Goal: Transaction & Acquisition: Purchase product/service

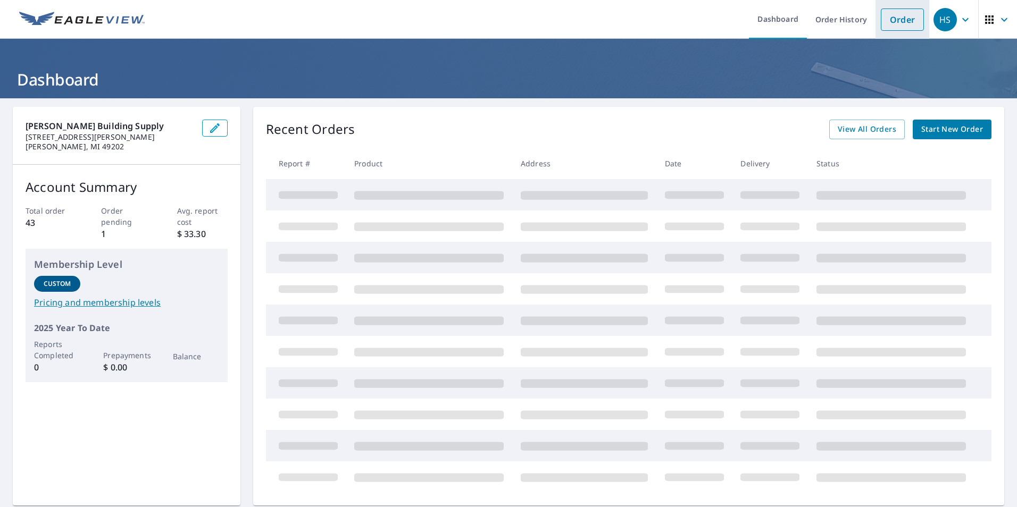
click at [898, 18] on link "Order" at bounding box center [902, 20] width 43 height 22
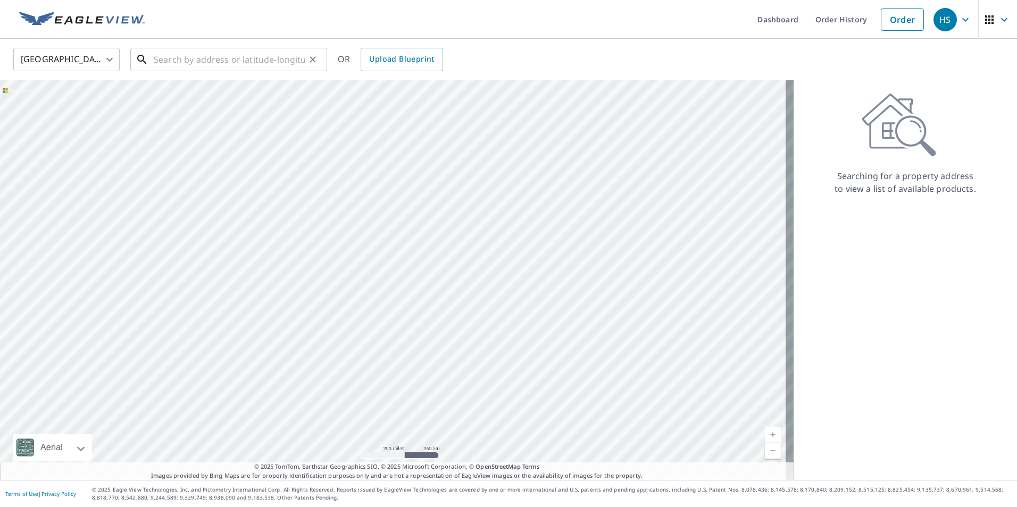
click at [186, 62] on input "text" at bounding box center [230, 60] width 152 height 30
click at [222, 67] on input "text" at bounding box center [230, 60] width 152 height 30
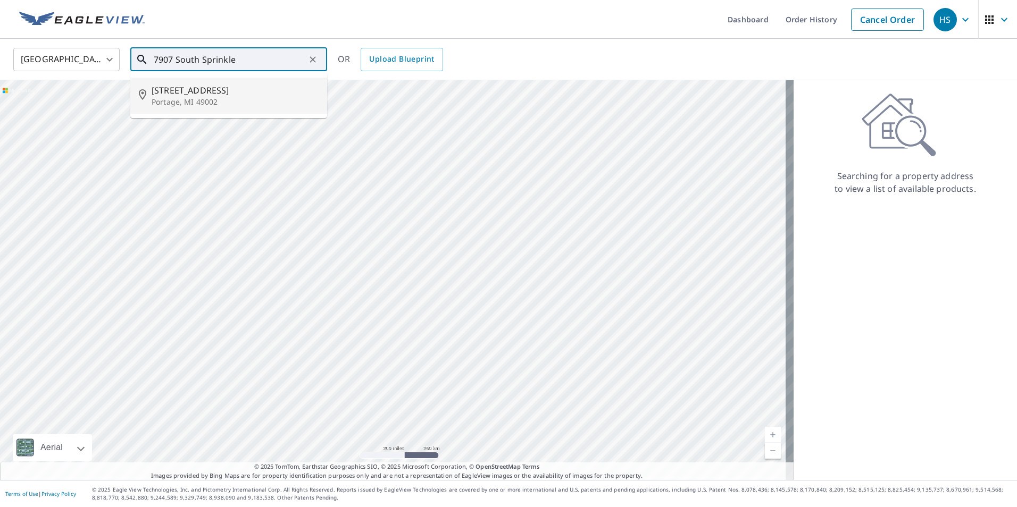
click at [163, 100] on p "Portage, MI 49002" at bounding box center [235, 102] width 167 height 11
type input "[STREET_ADDRESS]"
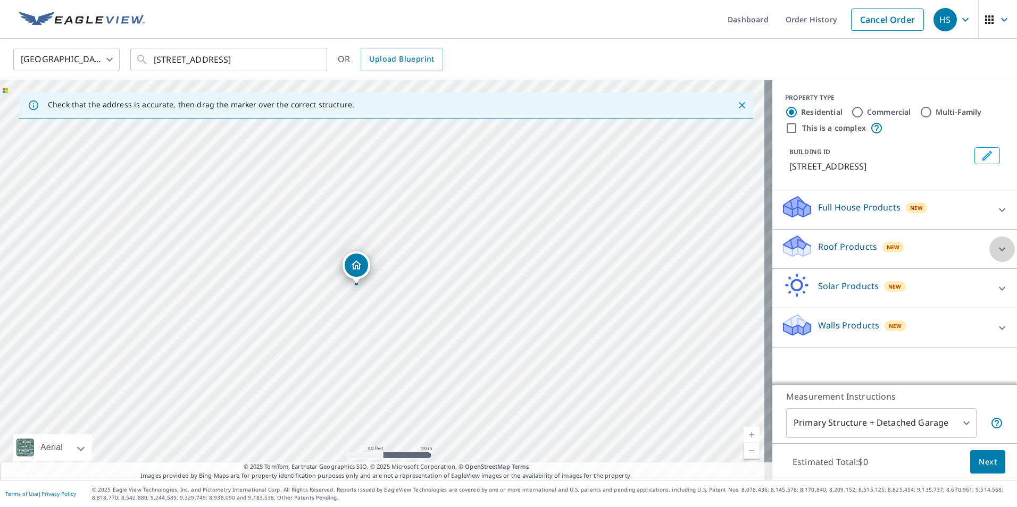
click at [995, 246] on icon at bounding box center [1001, 249] width 13 height 13
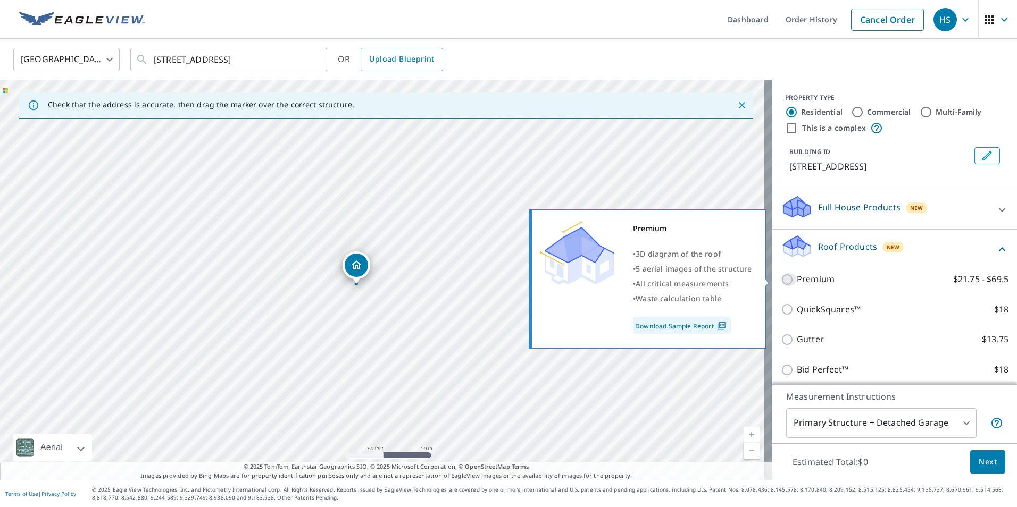
click at [781, 277] on input "Premium $21.75 - $69.5" at bounding box center [789, 279] width 16 height 13
checkbox input "true"
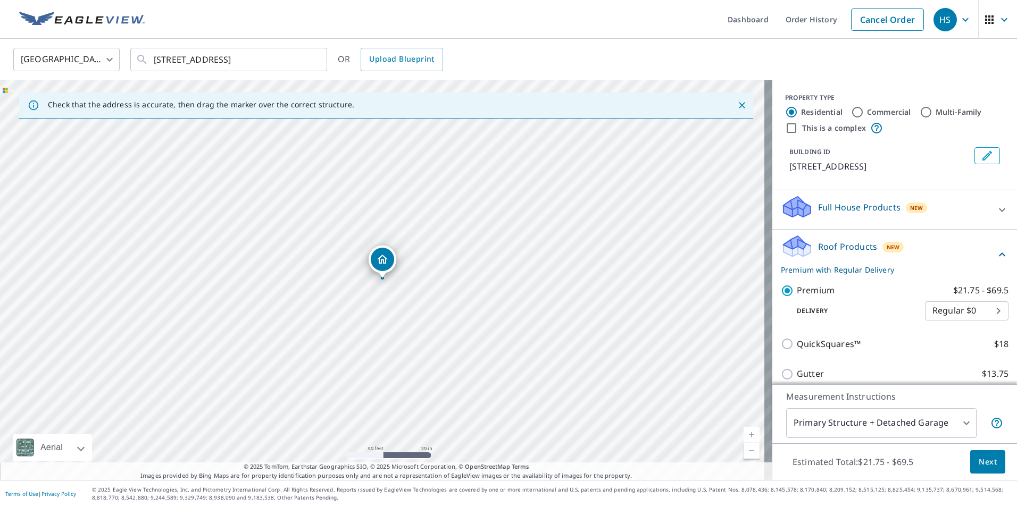
click at [978, 460] on span "Next" at bounding box center [987, 462] width 18 height 13
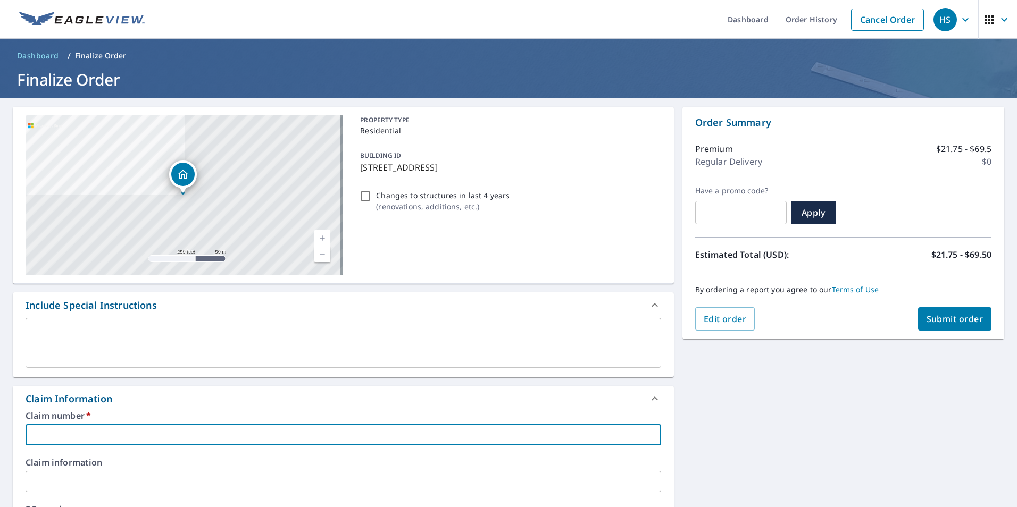
click at [47, 434] on input "text" at bounding box center [343, 434] width 635 height 21
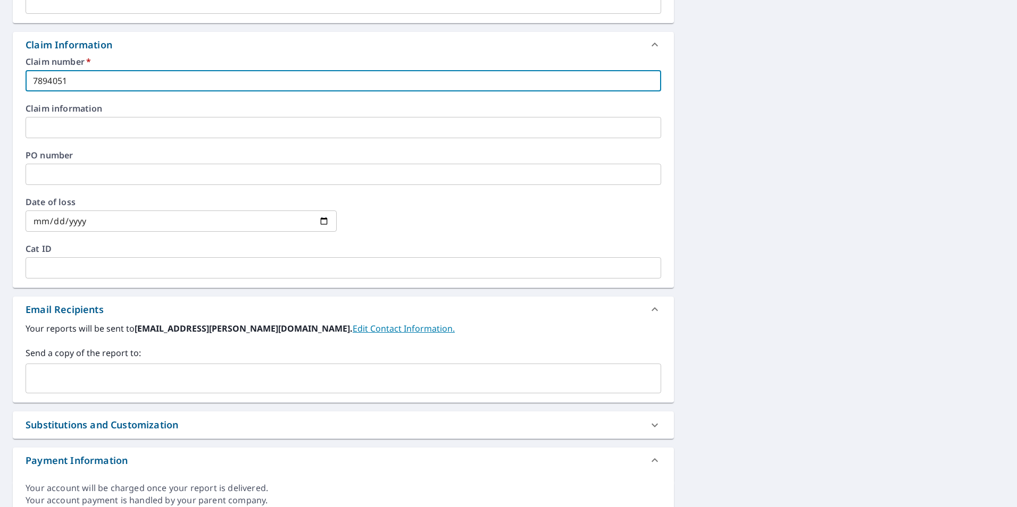
scroll to position [372, 0]
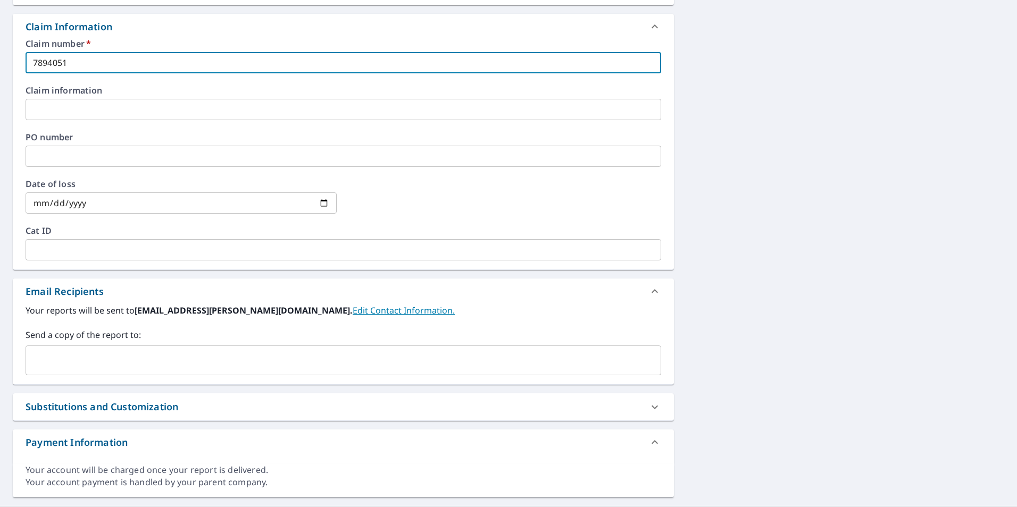
type input "7894051"
click at [45, 359] on input "text" at bounding box center [335, 360] width 610 height 20
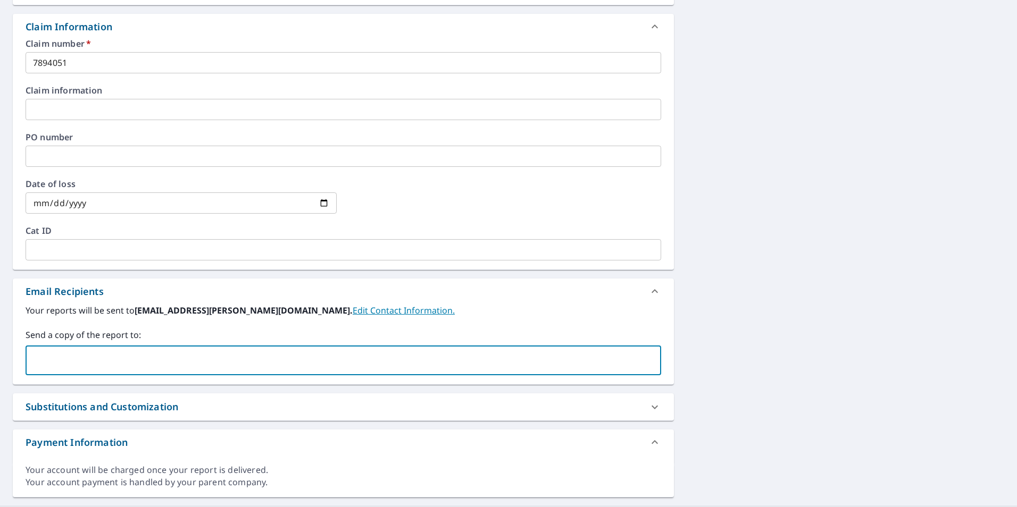
paste input "[PERSON_NAME][EMAIL_ADDRESS][DOMAIN_NAME]"
type input "[PERSON_NAME][EMAIL_ADDRESS][DOMAIN_NAME]"
paste input "[PERSON_NAME][EMAIL_ADDRESS][DOMAIN_NAME]"
type input "[PERSON_NAME][EMAIL_ADDRESS][DOMAIN_NAME]"
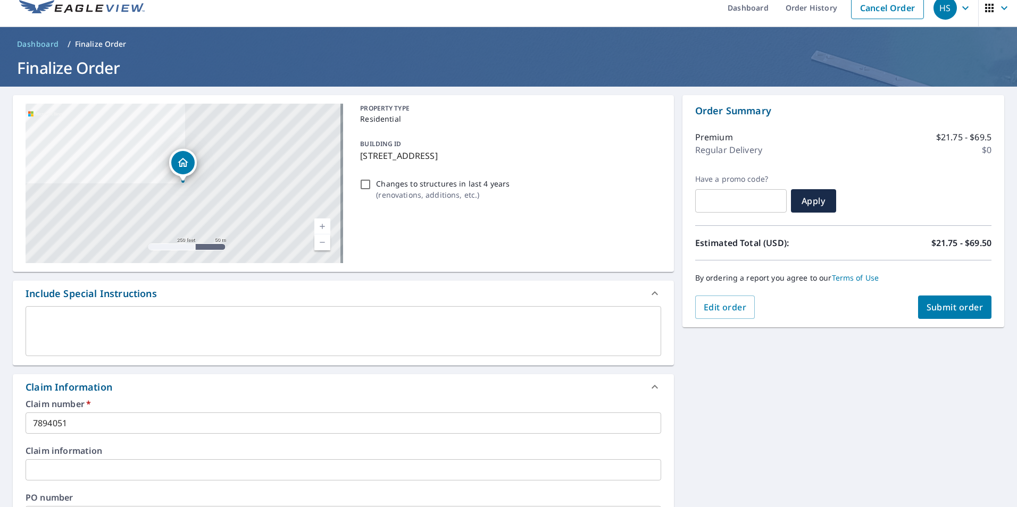
scroll to position [0, 0]
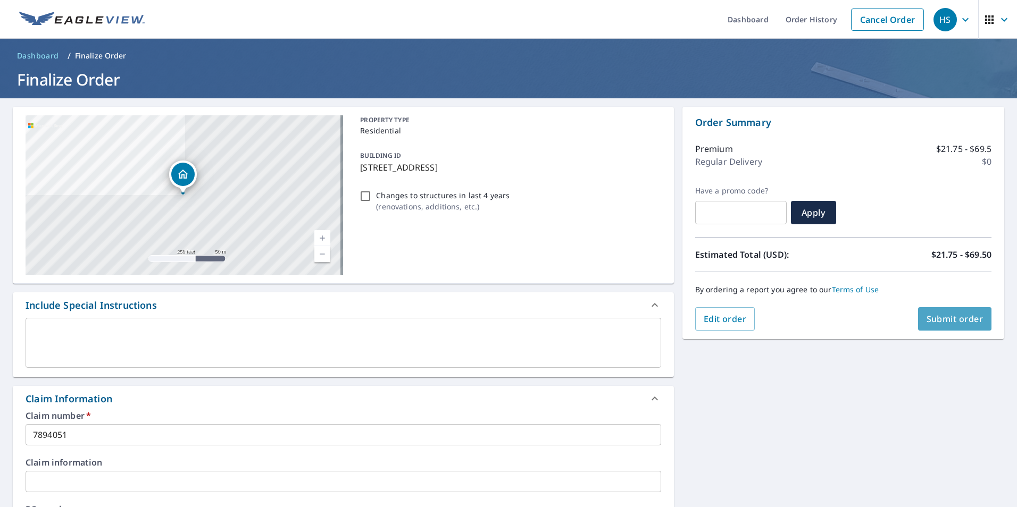
click at [953, 312] on button "Submit order" at bounding box center [955, 318] width 74 height 23
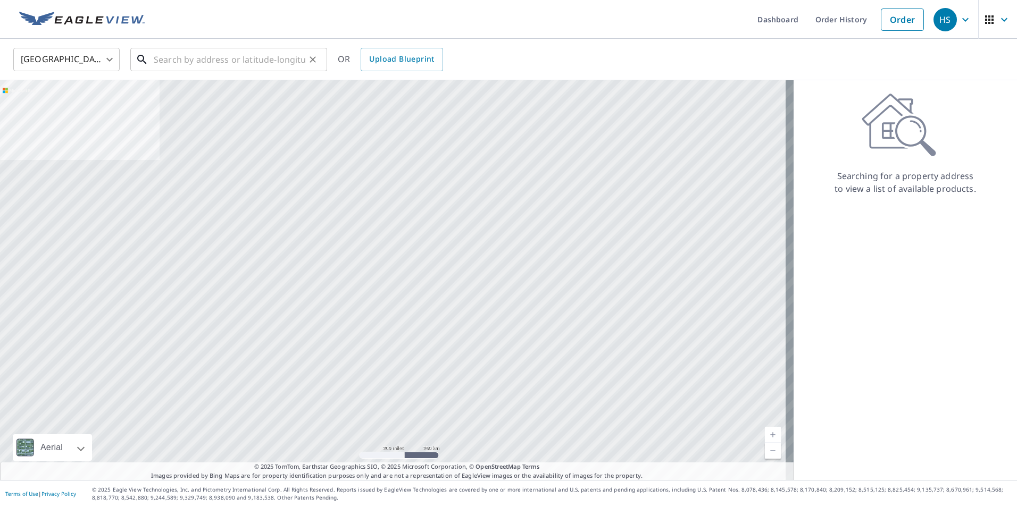
click at [239, 56] on input "text" at bounding box center [230, 60] width 152 height 30
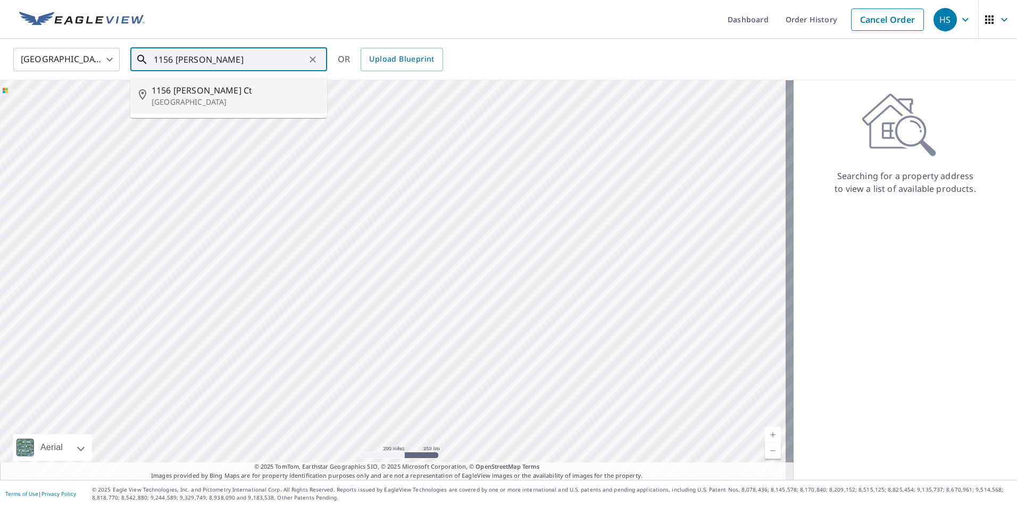
click at [180, 103] on p "Saint Louis, MO 63137" at bounding box center [235, 102] width 167 height 11
type input "1156 Poelker Ct Saint Louis, MO 63137"
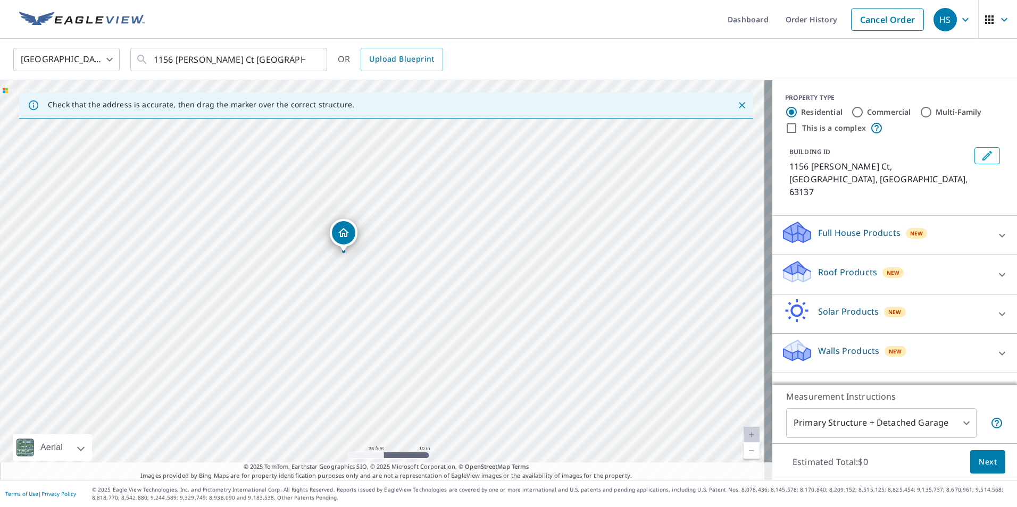
drag, startPoint x: 1010, startPoint y: 231, endPoint x: 795, endPoint y: 249, distance: 215.6
click at [795, 262] on icon at bounding box center [796, 268] width 27 height 13
click at [978, 260] on div "Roof Products New" at bounding box center [888, 275] width 215 height 30
click at [995, 269] on icon at bounding box center [1001, 275] width 13 height 13
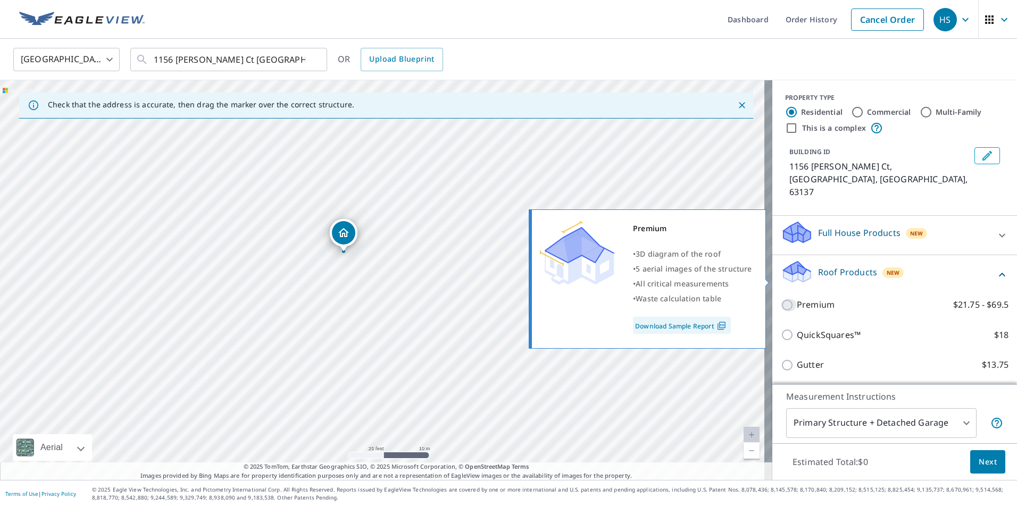
click at [781, 299] on input "Premium $21.75 - $69.5" at bounding box center [789, 305] width 16 height 13
checkbox input "true"
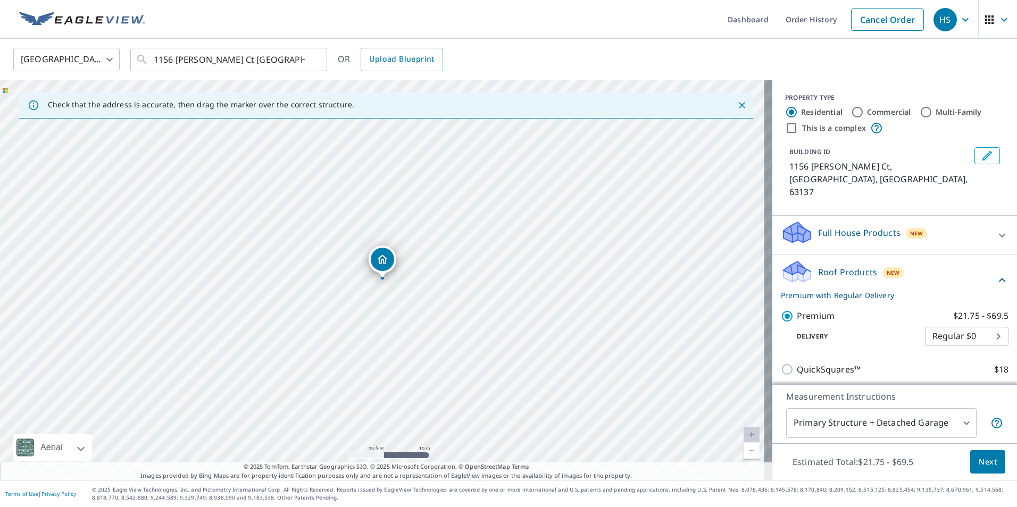
click at [970, 462] on button "Next" at bounding box center [987, 462] width 35 height 24
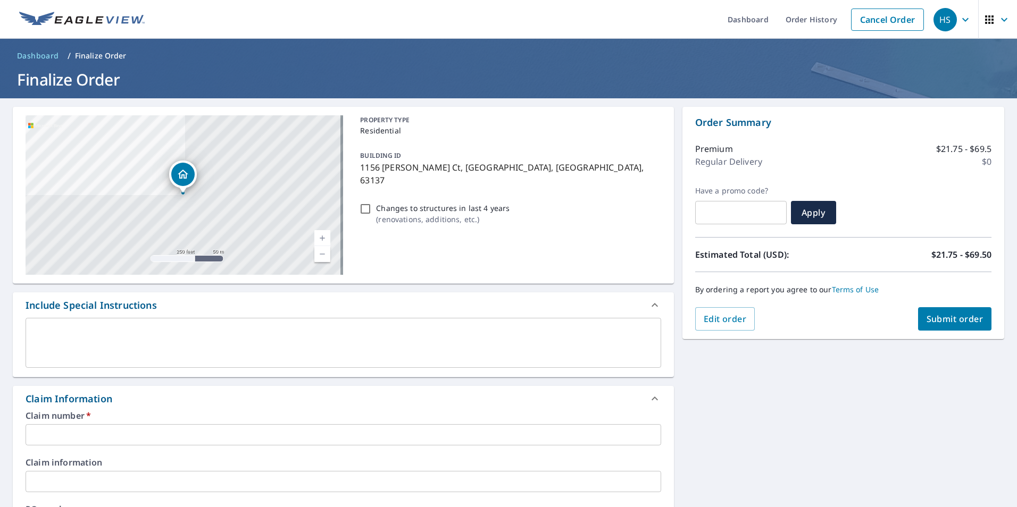
click at [53, 434] on input "text" at bounding box center [343, 434] width 635 height 21
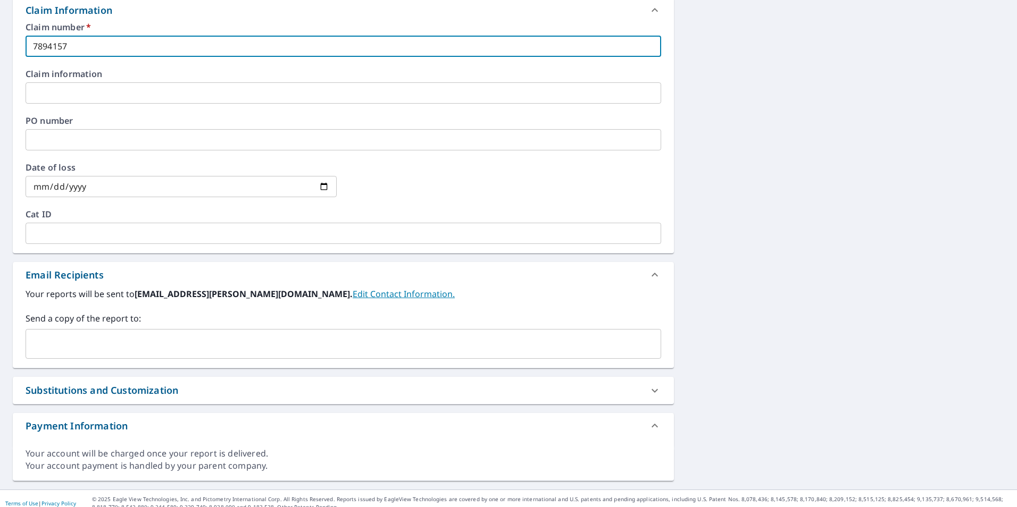
scroll to position [398, 0]
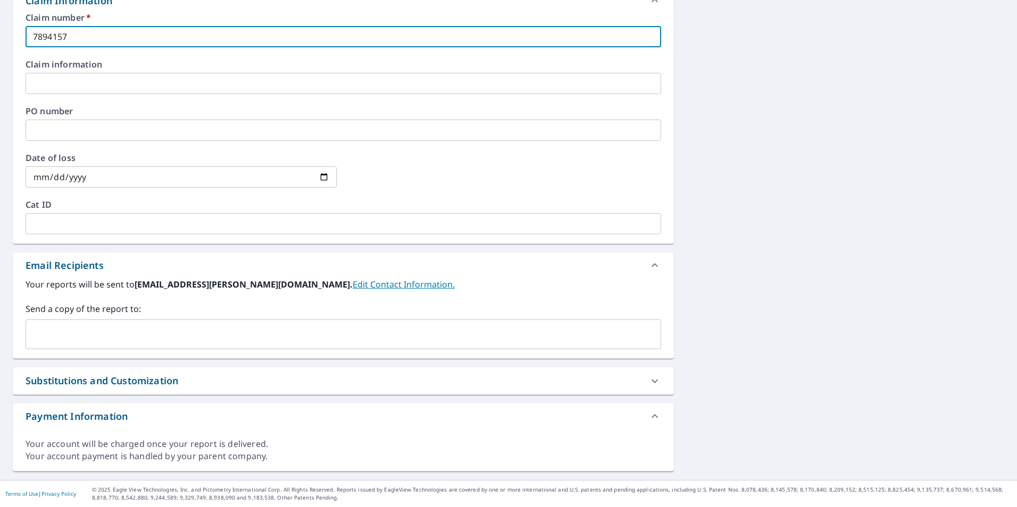
type input "7894157"
click at [54, 329] on input "text" at bounding box center [335, 334] width 610 height 20
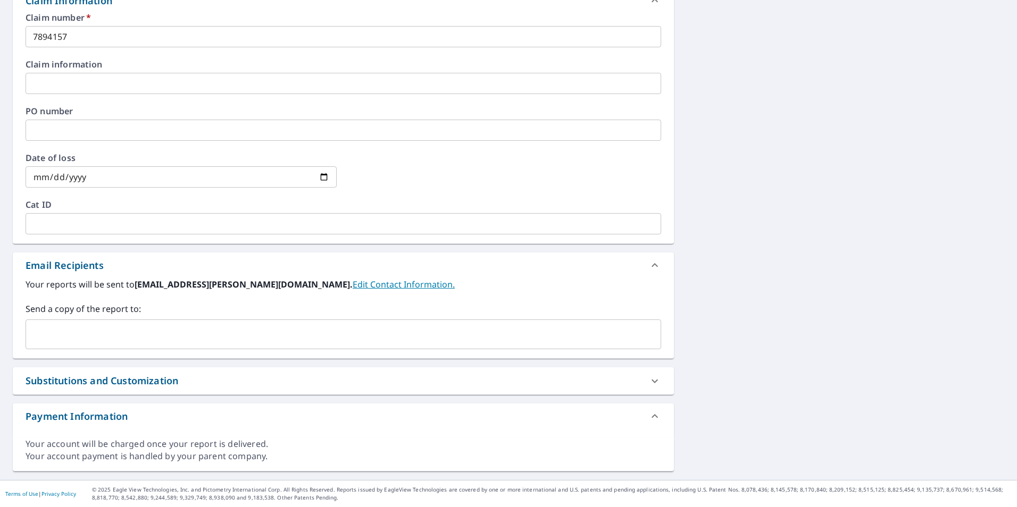
click at [53, 331] on input "text" at bounding box center [335, 334] width 610 height 20
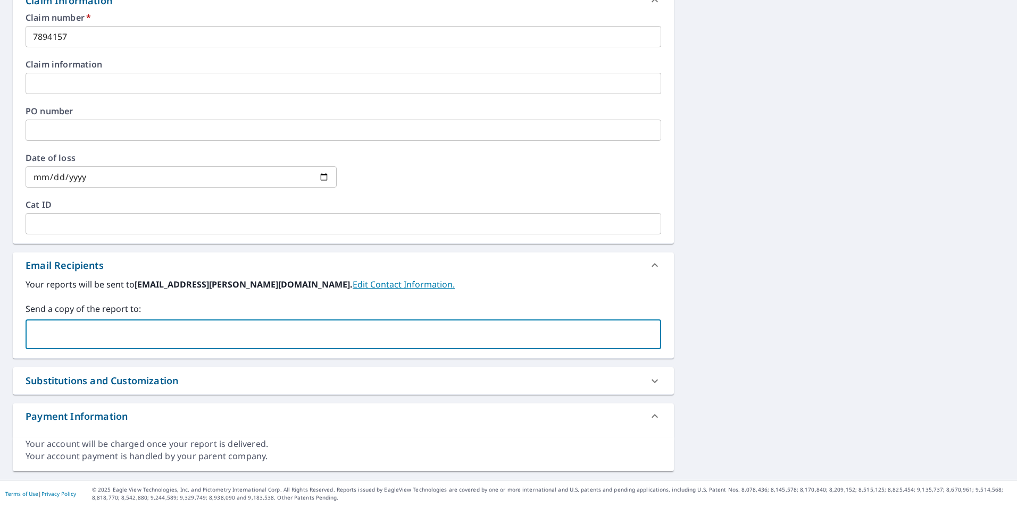
paste input "[PERSON_NAME][EMAIL_ADDRESS][DOMAIN_NAME]"
type input "[PERSON_NAME][EMAIL_ADDRESS][DOMAIN_NAME]"
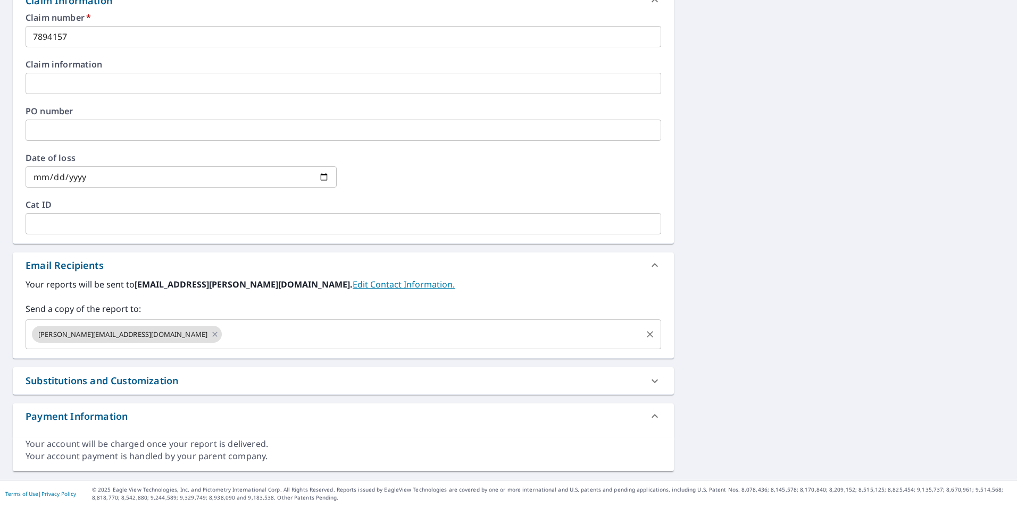
click at [223, 333] on input "text" at bounding box center [431, 334] width 417 height 20
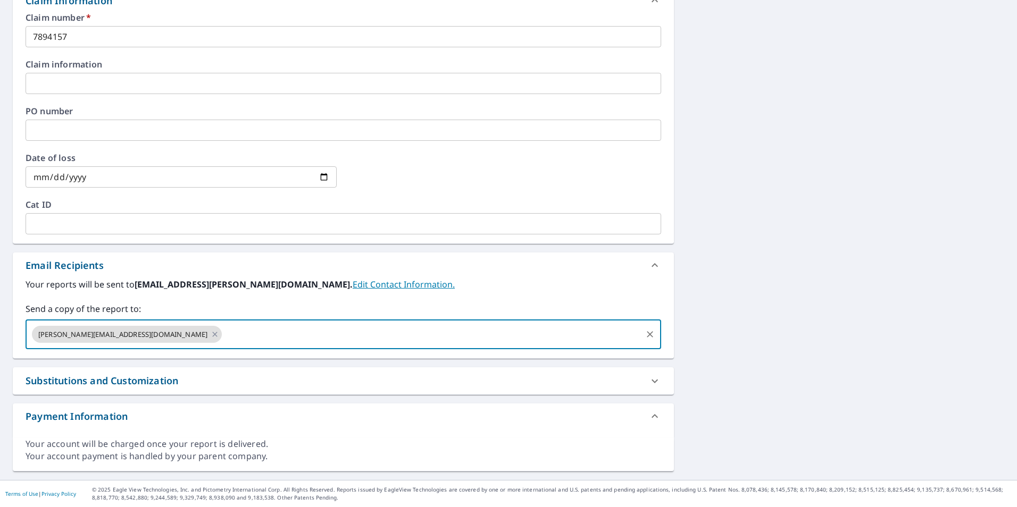
paste input "[PERSON_NAME][EMAIL_ADDRESS][DOMAIN_NAME]"
type input "[PERSON_NAME][EMAIL_ADDRESS][DOMAIN_NAME]"
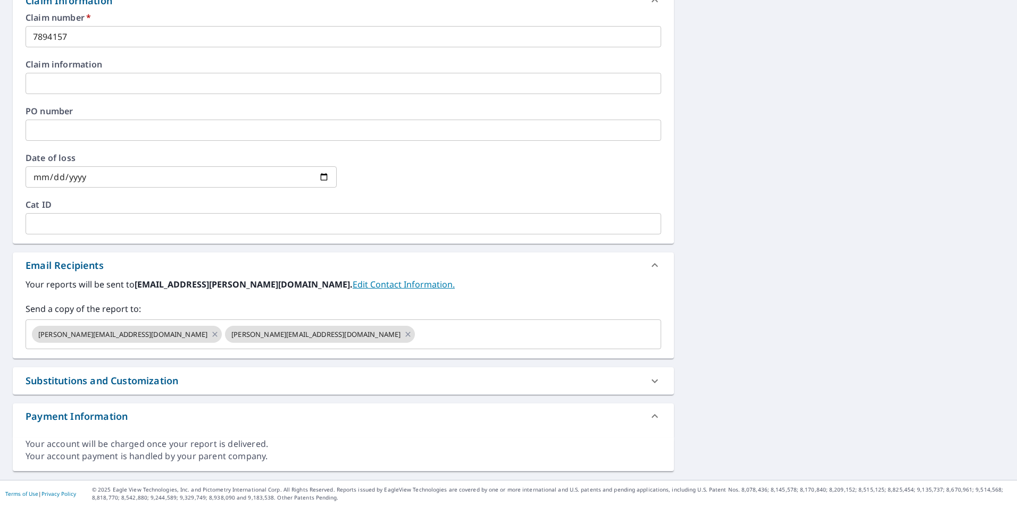
click at [721, 216] on div "1156 Poelker Ct Saint Louis, MO 63137 Aerial Road A standard road map Aerial A …" at bounding box center [508, 90] width 1017 height 780
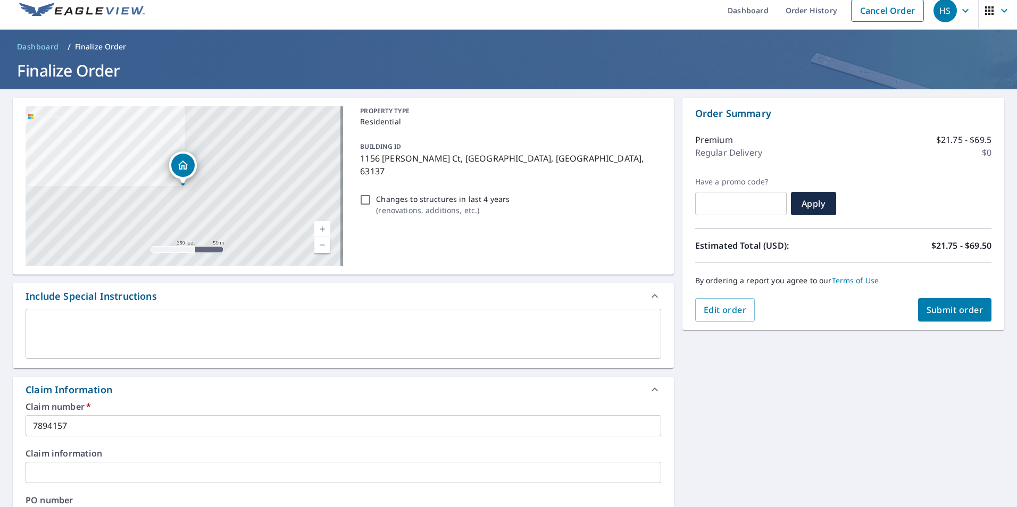
scroll to position [0, 0]
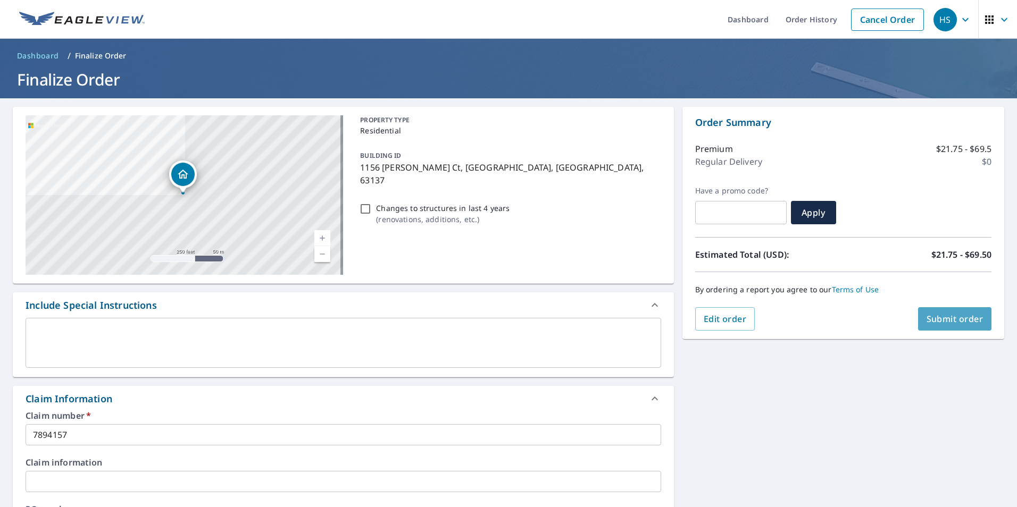
click at [956, 325] on button "Submit order" at bounding box center [955, 318] width 74 height 23
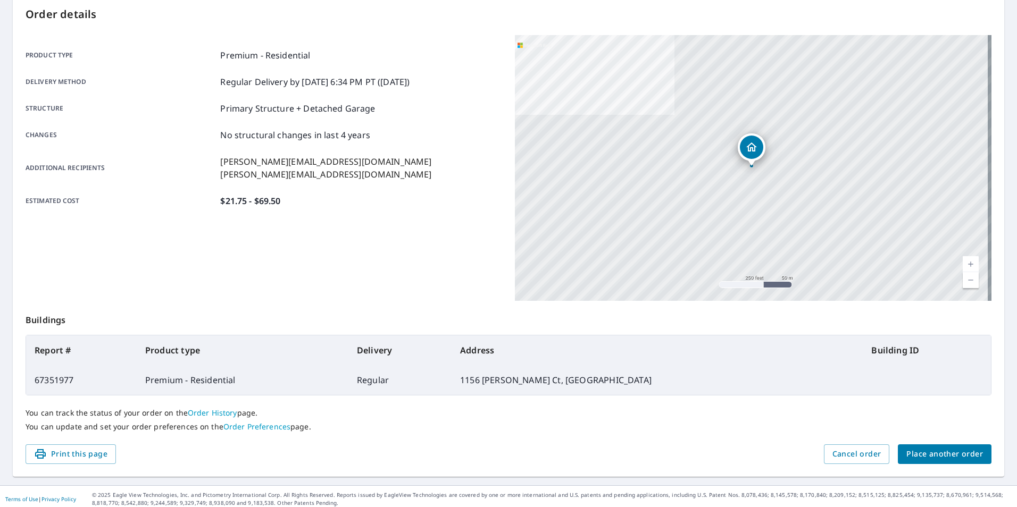
scroll to position [119, 0]
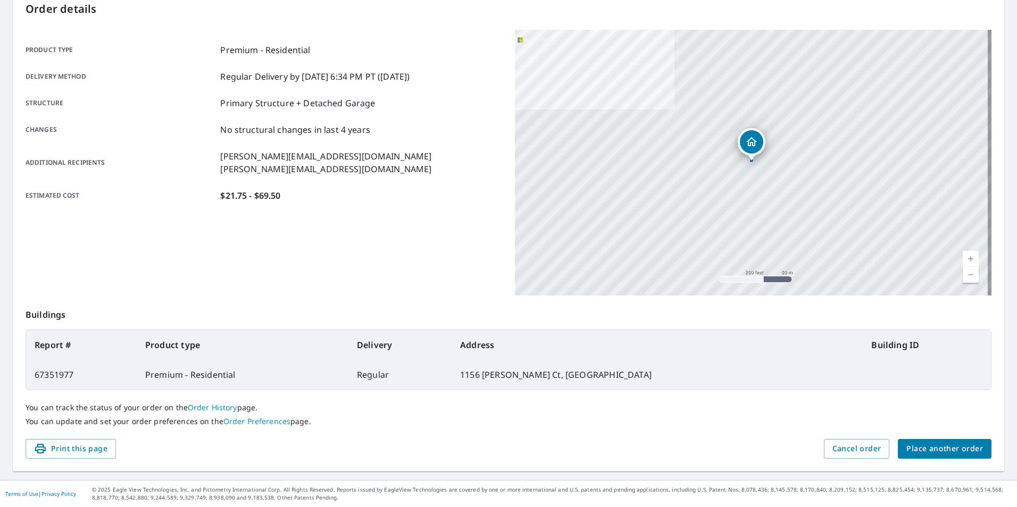
click at [337, 313] on div "Order details Product type Premium - Residential Delivery method Regular Delive…" at bounding box center [508, 229] width 991 height 483
click at [931, 445] on span "Place another order" at bounding box center [944, 448] width 77 height 13
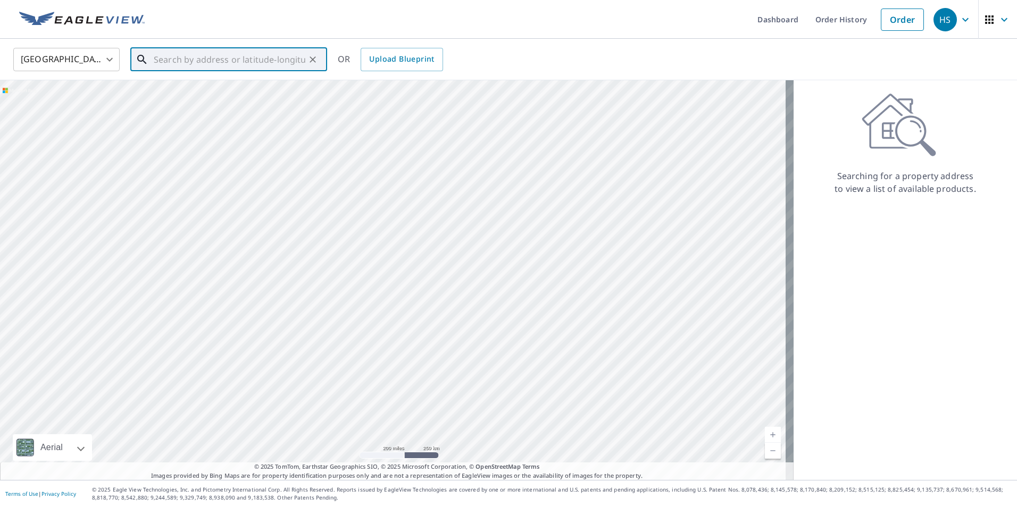
click at [191, 55] on input "text" at bounding box center [230, 60] width 152 height 30
click at [174, 99] on p "Sturgis, MI 49091" at bounding box center [235, 102] width 167 height 11
type input "25683 Hiawatha Dr Sturgis, MI 49091"
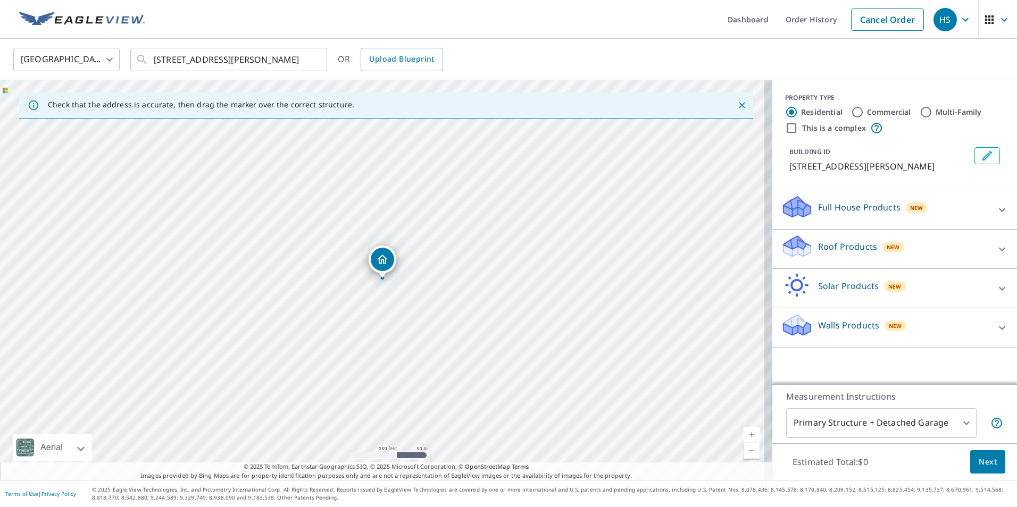
click at [995, 246] on icon at bounding box center [1001, 249] width 13 height 13
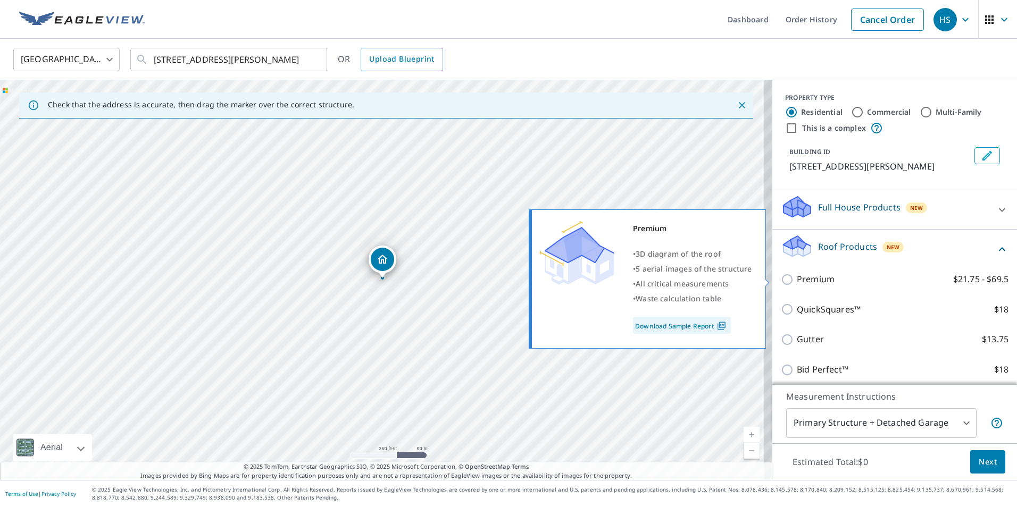
click at [781, 279] on input "Premium $21.75 - $69.5" at bounding box center [789, 279] width 16 height 13
checkbox input "true"
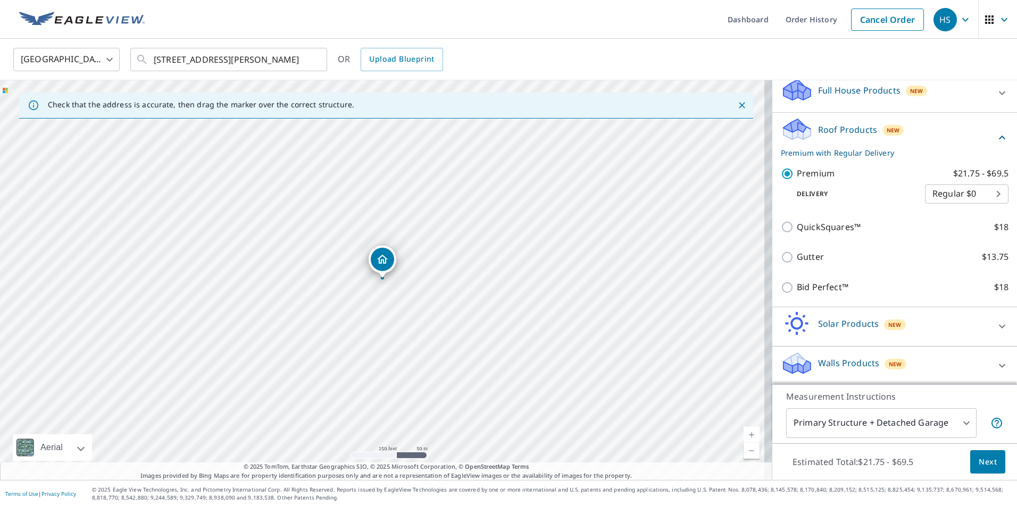
scroll to position [119, 0]
click at [970, 467] on button "Next" at bounding box center [987, 462] width 35 height 24
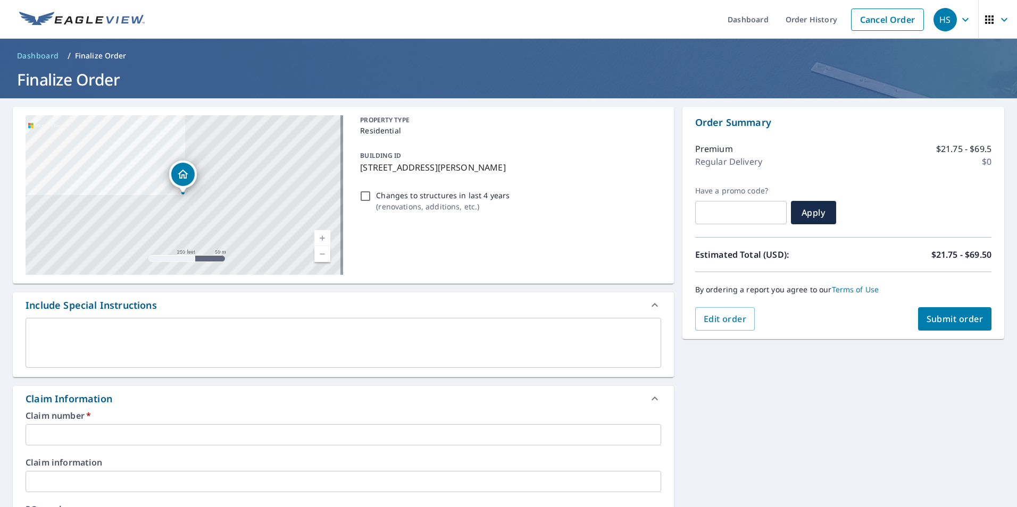
click at [55, 432] on input "text" at bounding box center [343, 434] width 635 height 21
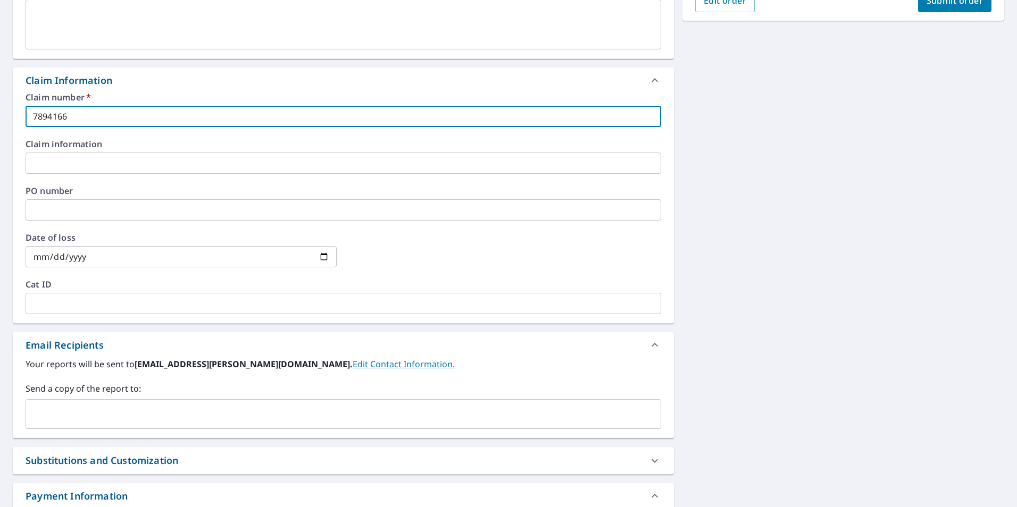
scroll to position [398, 0]
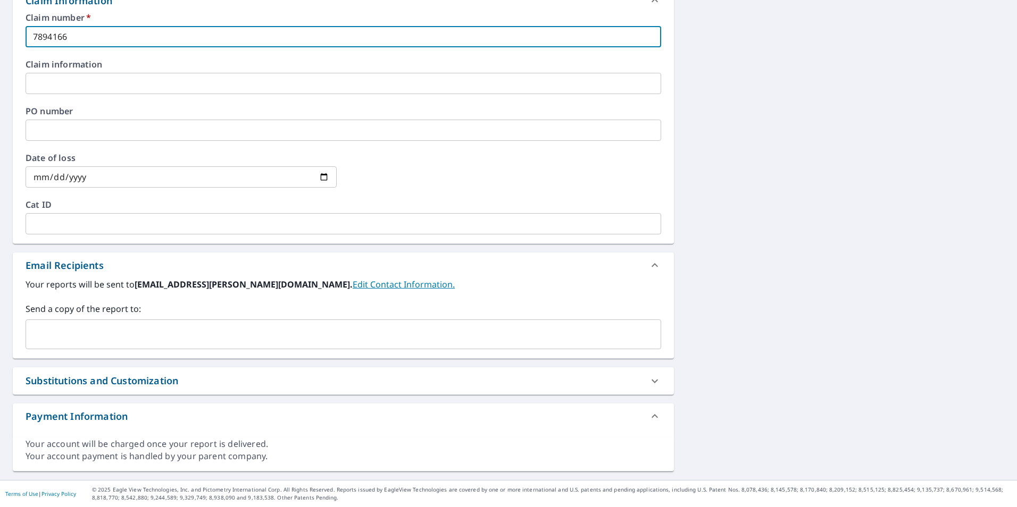
type input "7894166"
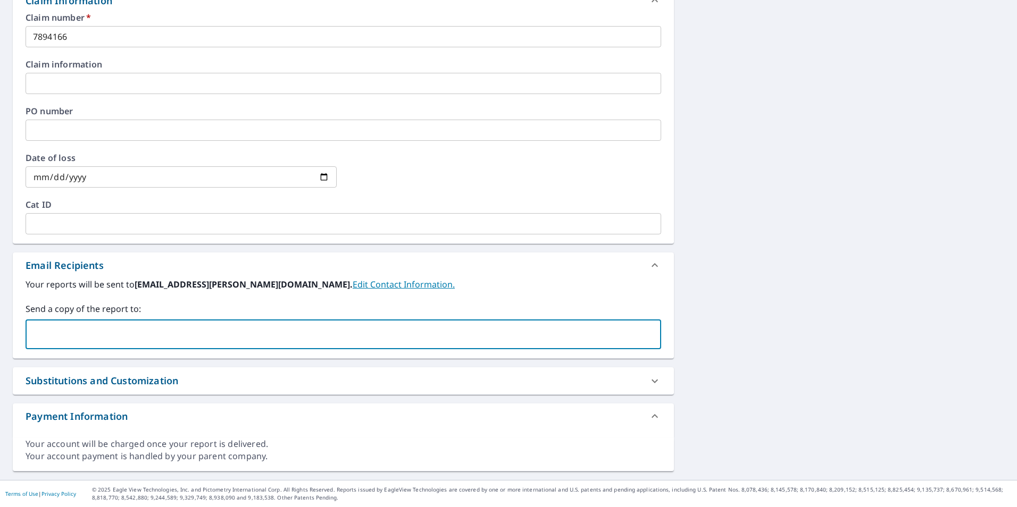
click at [73, 331] on input "text" at bounding box center [335, 334] width 610 height 20
paste input "[PERSON_NAME][EMAIL_ADDRESS][DOMAIN_NAME]"
type input "[PERSON_NAME][EMAIL_ADDRESS][DOMAIN_NAME]"
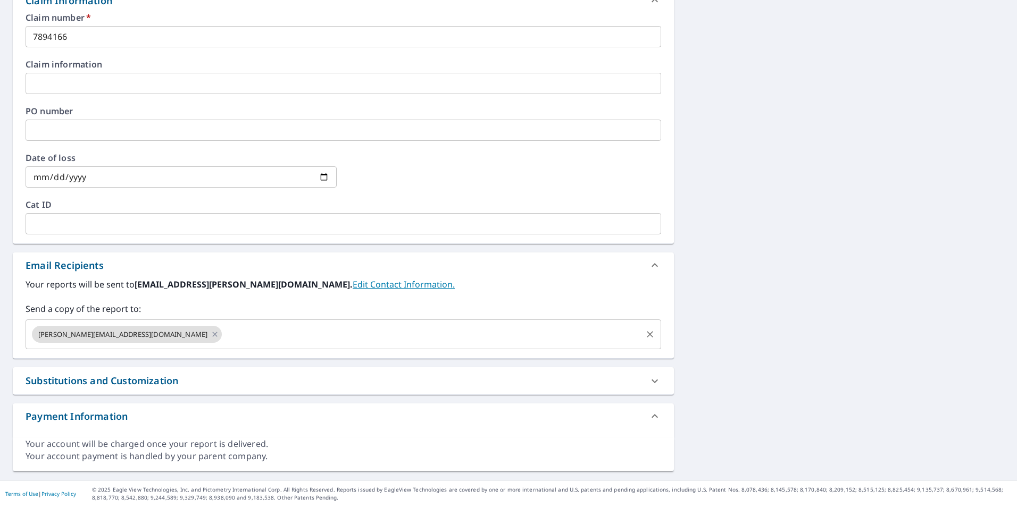
click at [223, 331] on input "text" at bounding box center [431, 334] width 417 height 20
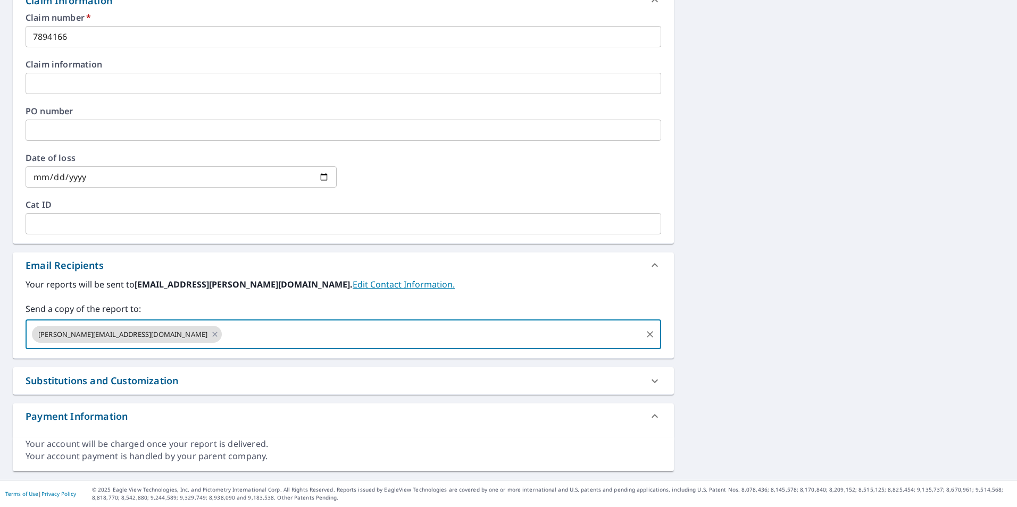
paste input "[PERSON_NAME][EMAIL_ADDRESS][DOMAIN_NAME]"
type input "[PERSON_NAME][EMAIL_ADDRESS][DOMAIN_NAME]"
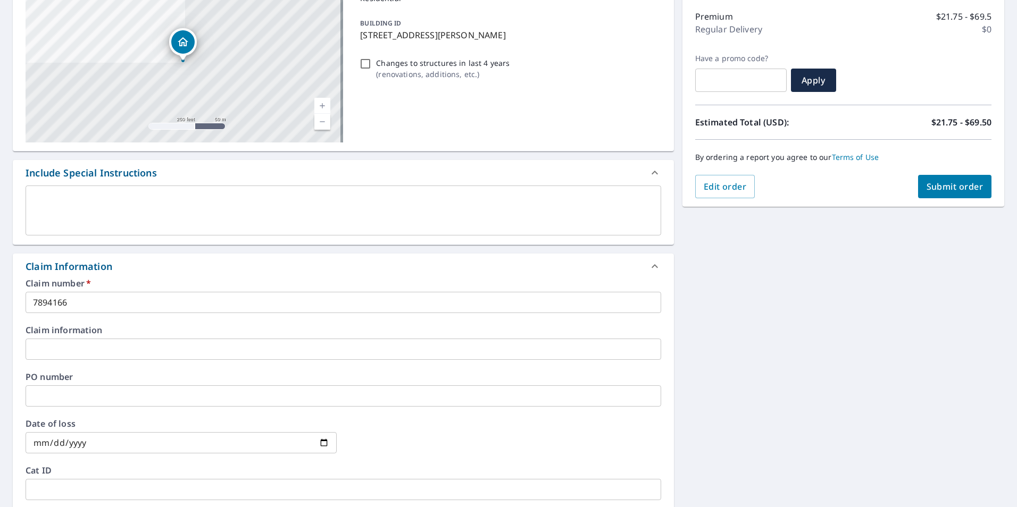
scroll to position [0, 0]
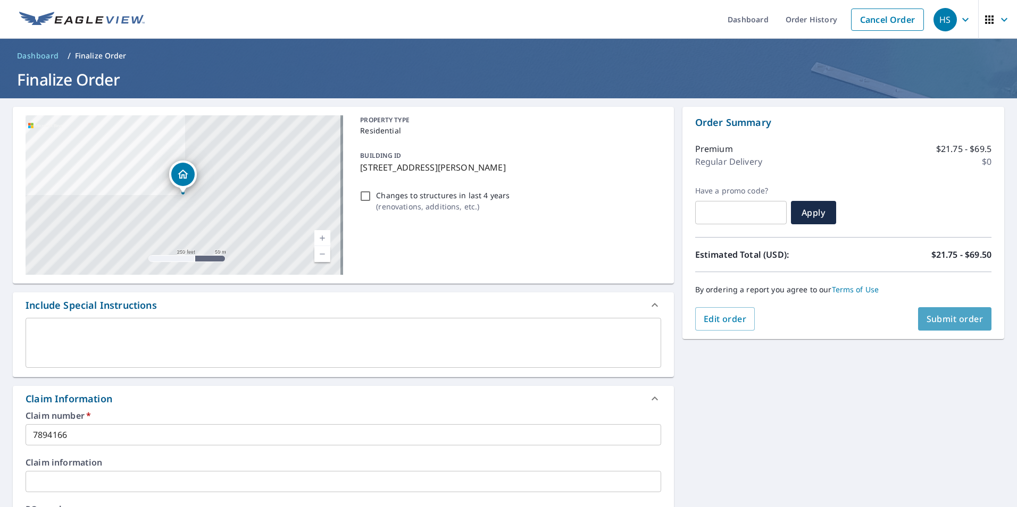
click at [955, 327] on button "Submit order" at bounding box center [955, 318] width 74 height 23
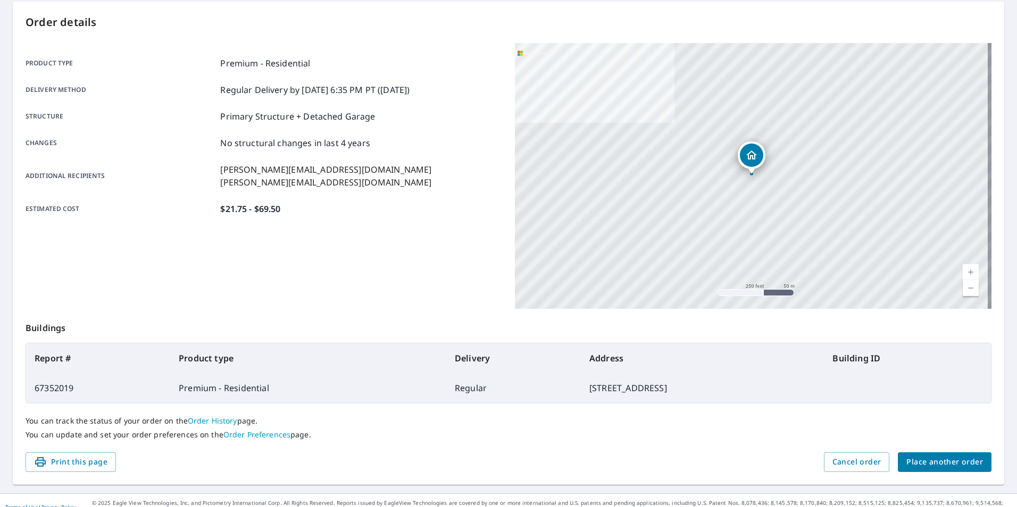
scroll to position [106, 0]
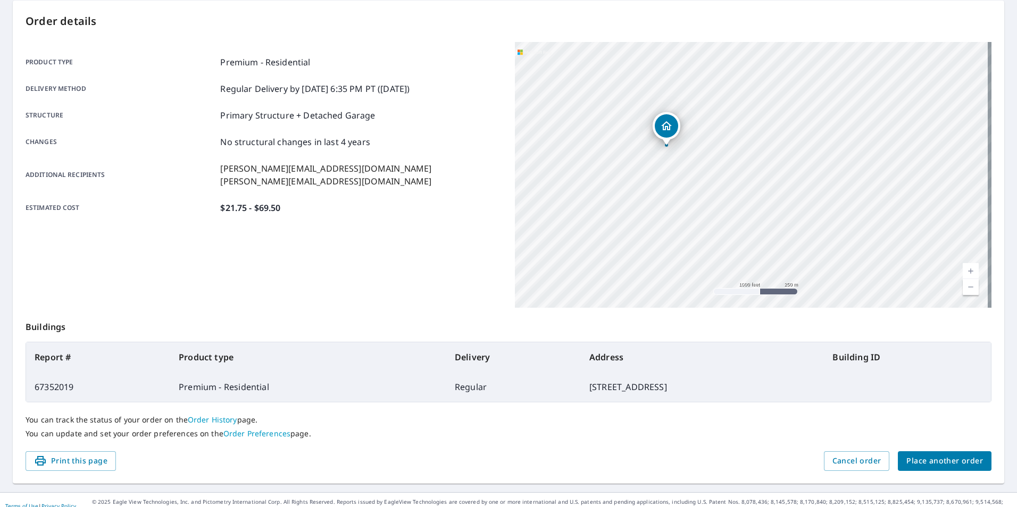
click at [931, 457] on span "Place another order" at bounding box center [944, 461] width 77 height 13
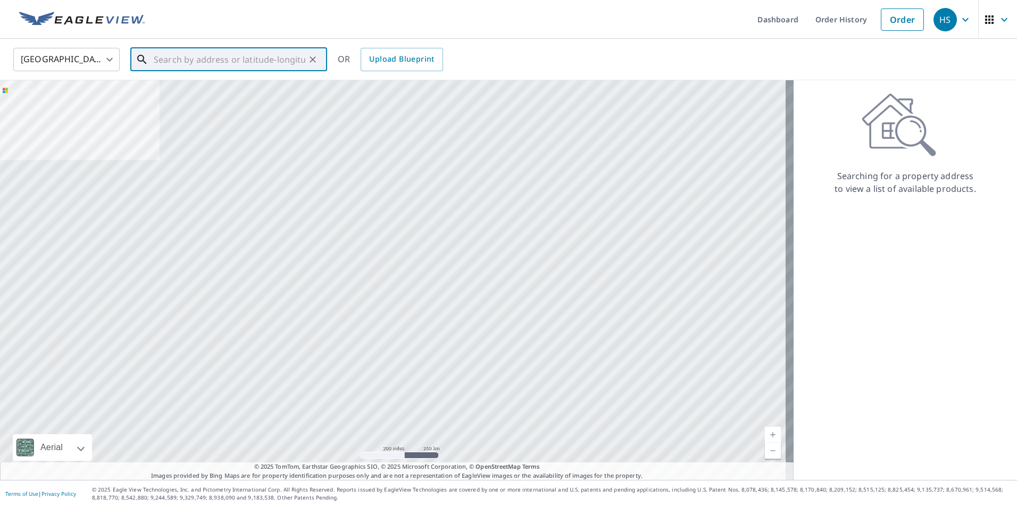
click at [187, 60] on input "text" at bounding box center [230, 60] width 152 height 30
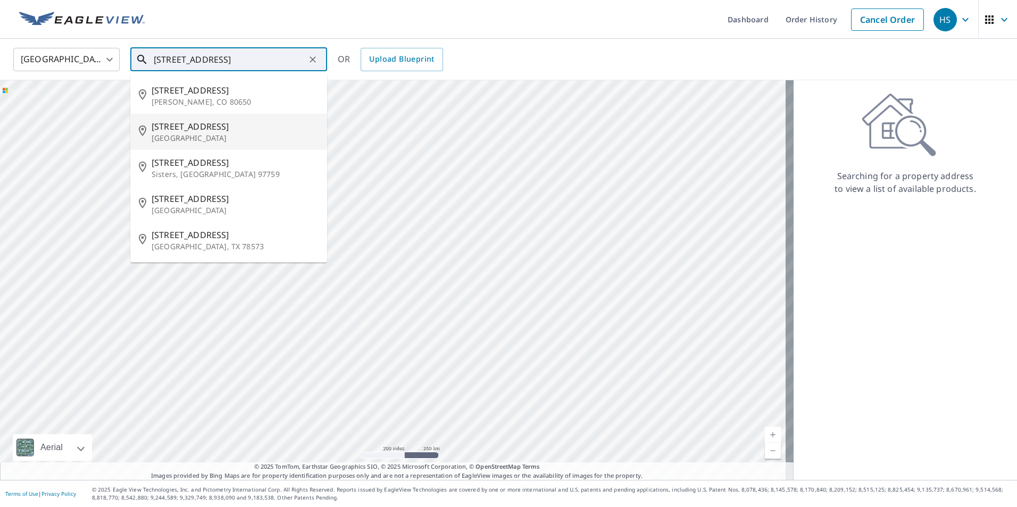
click at [196, 130] on span "221 W Main Ave" at bounding box center [235, 126] width 167 height 13
type input "221 W Main Ave Zeeland, MI 49464"
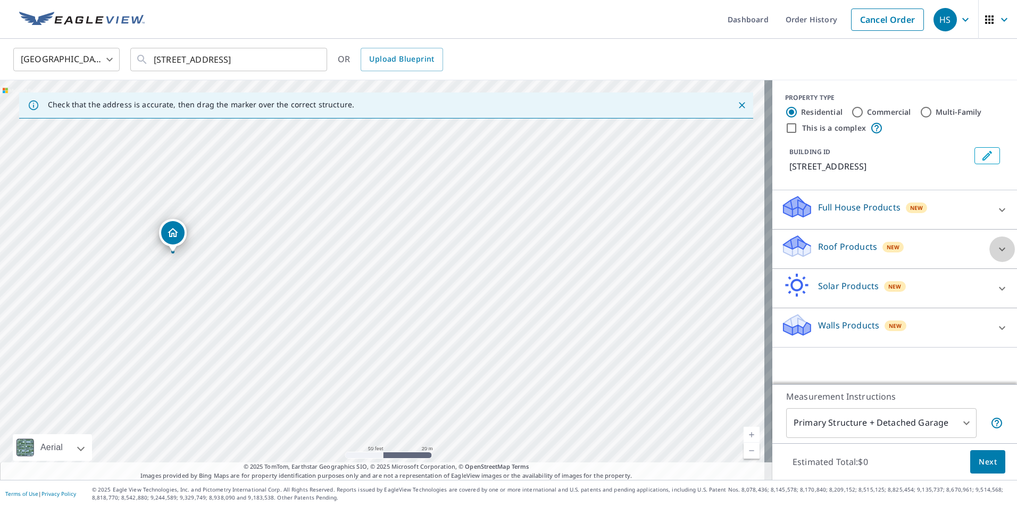
click at [995, 246] on icon at bounding box center [1001, 249] width 13 height 13
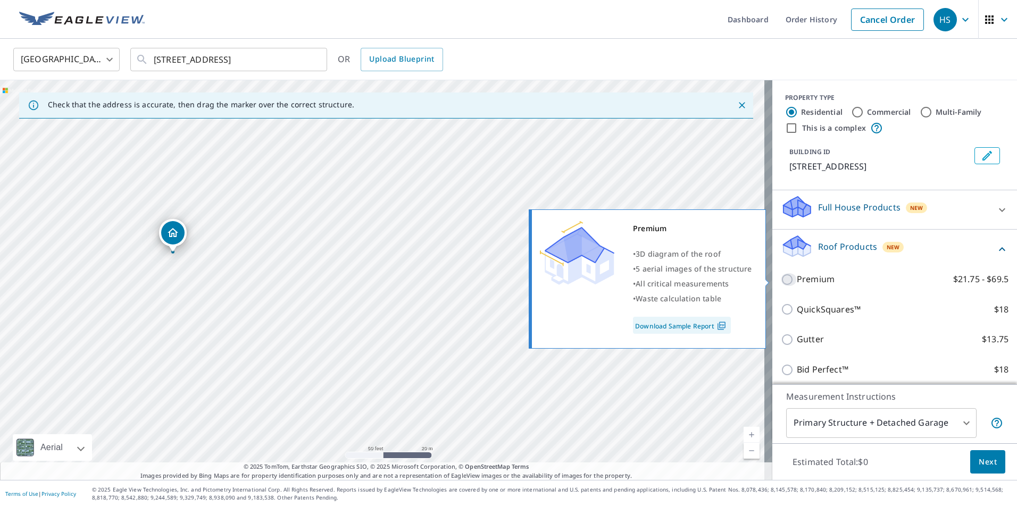
click at [781, 278] on input "Premium $21.75 - $69.5" at bounding box center [789, 279] width 16 height 13
checkbox input "true"
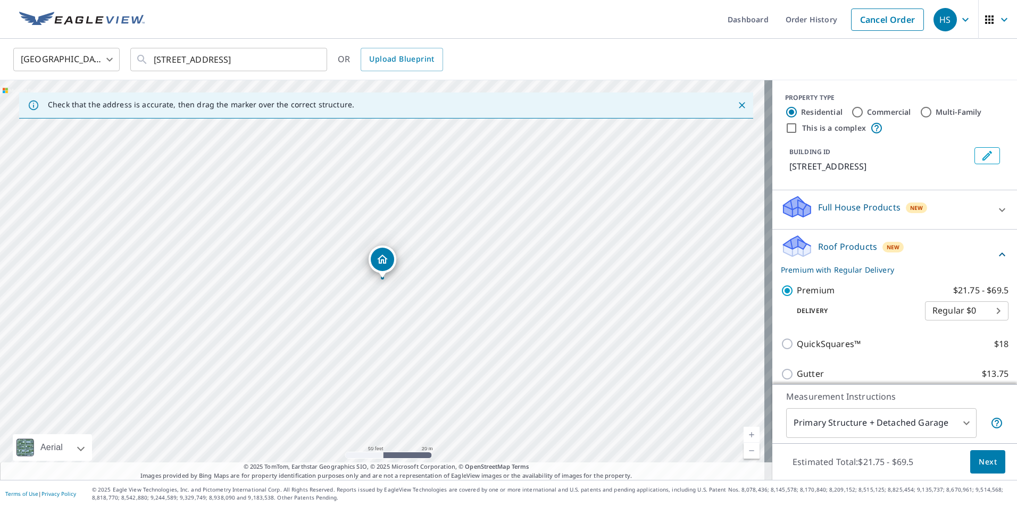
click at [978, 465] on span "Next" at bounding box center [987, 462] width 18 height 13
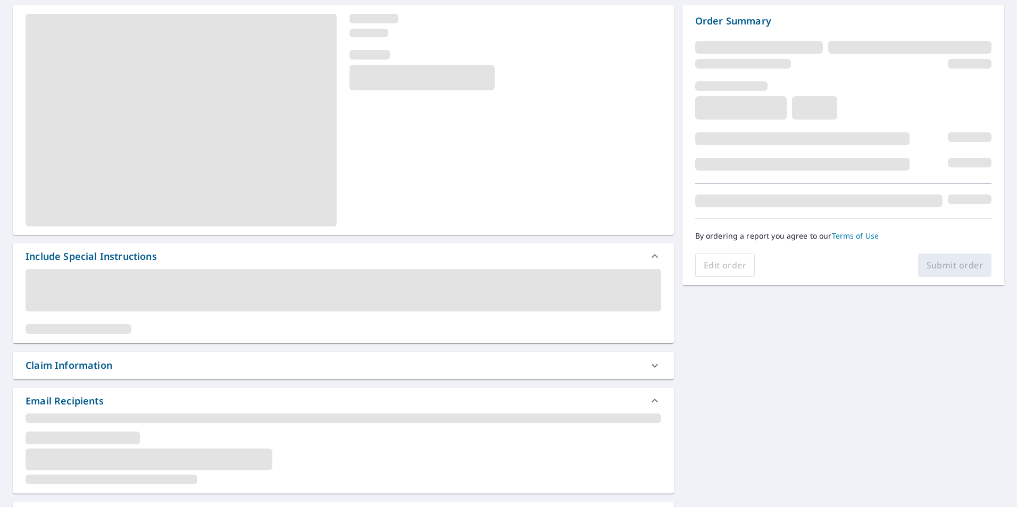
scroll to position [106, 0]
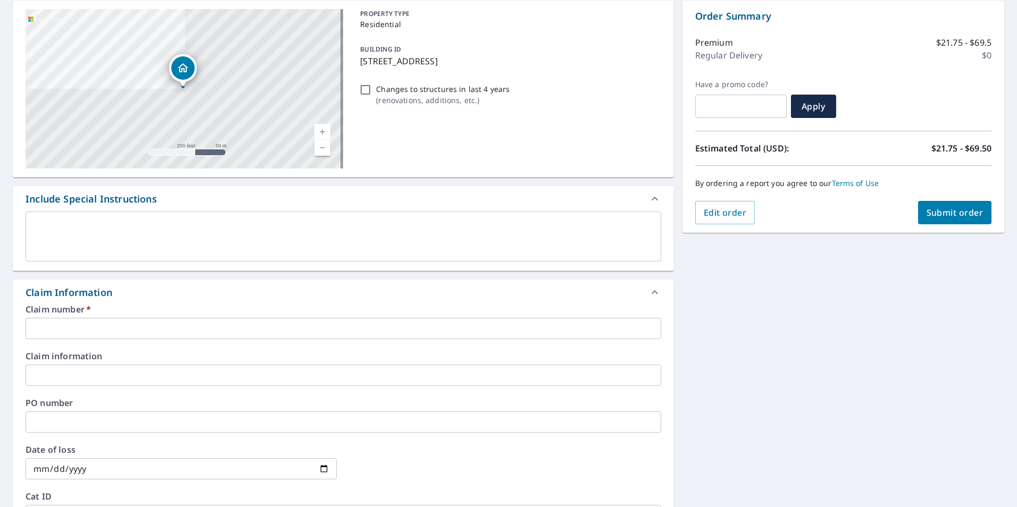
click at [56, 331] on input "text" at bounding box center [343, 328] width 635 height 21
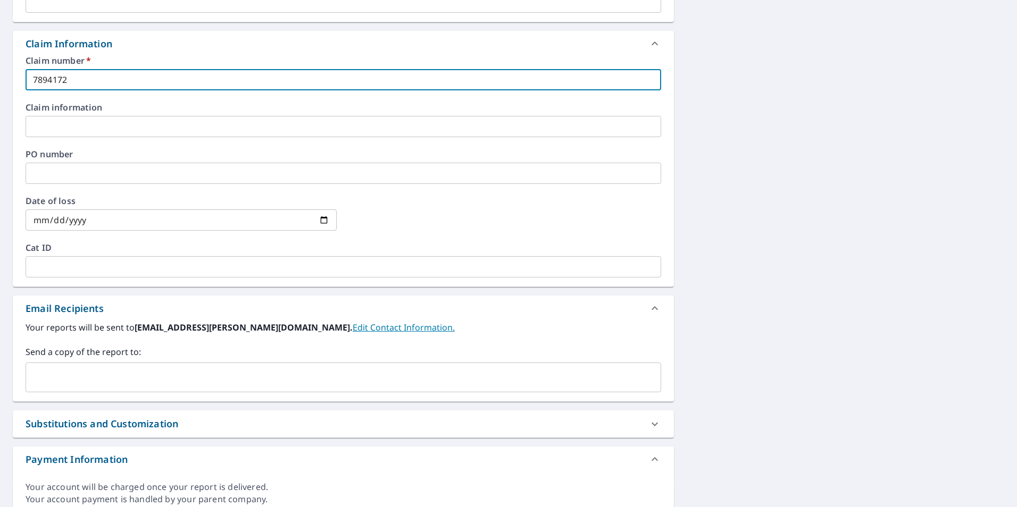
scroll to position [398, 0]
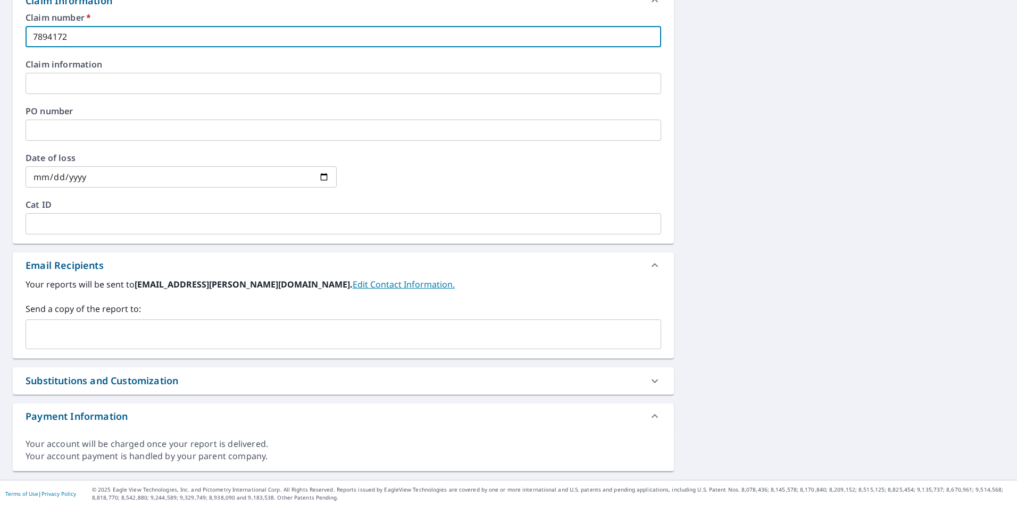
type input "7894172"
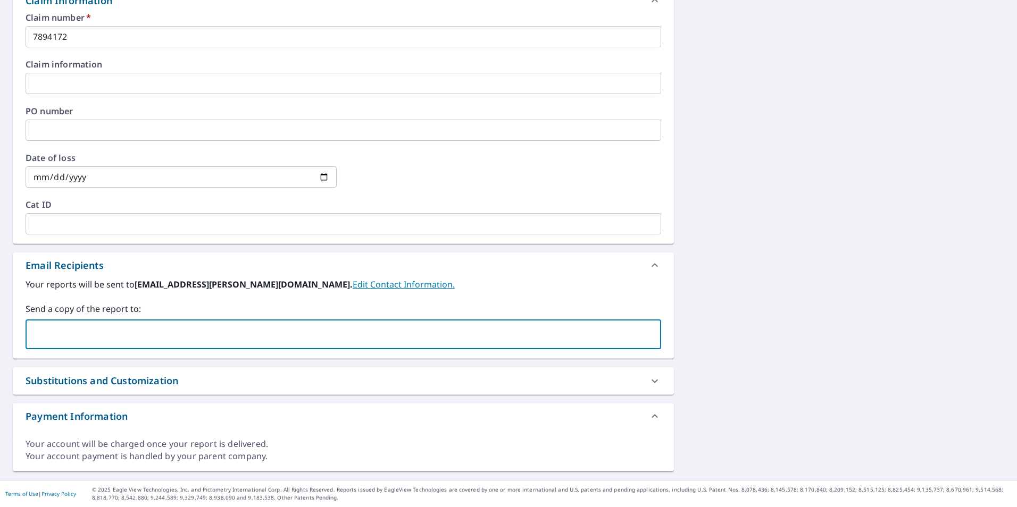
click at [50, 328] on input "text" at bounding box center [335, 334] width 610 height 20
paste input "[PERSON_NAME][EMAIL_ADDRESS][DOMAIN_NAME]"
type input "[PERSON_NAME][EMAIL_ADDRESS][DOMAIN_NAME]"
click at [223, 337] on input "text" at bounding box center [431, 334] width 417 height 20
paste input "[PERSON_NAME][EMAIL_ADDRESS][DOMAIN_NAME]"
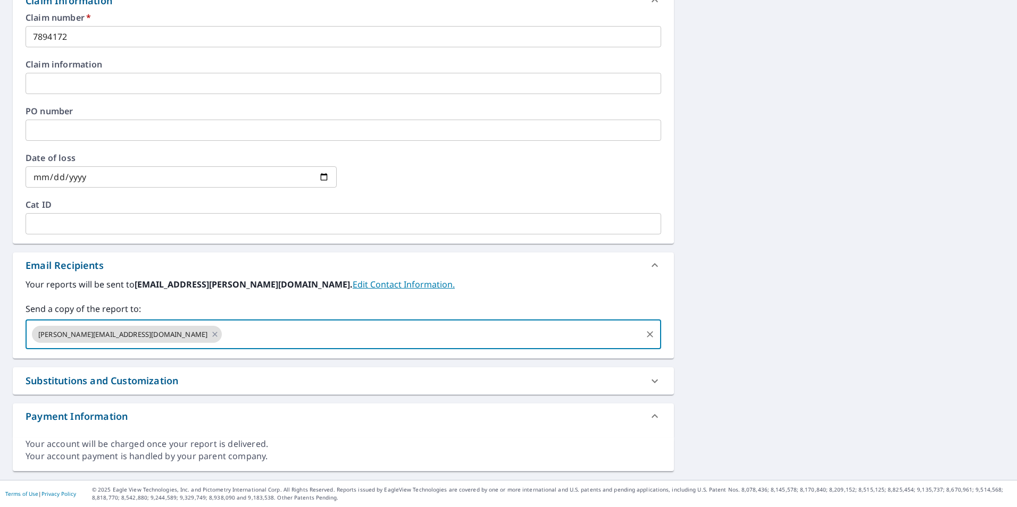
type input "[PERSON_NAME][EMAIL_ADDRESS][DOMAIN_NAME]"
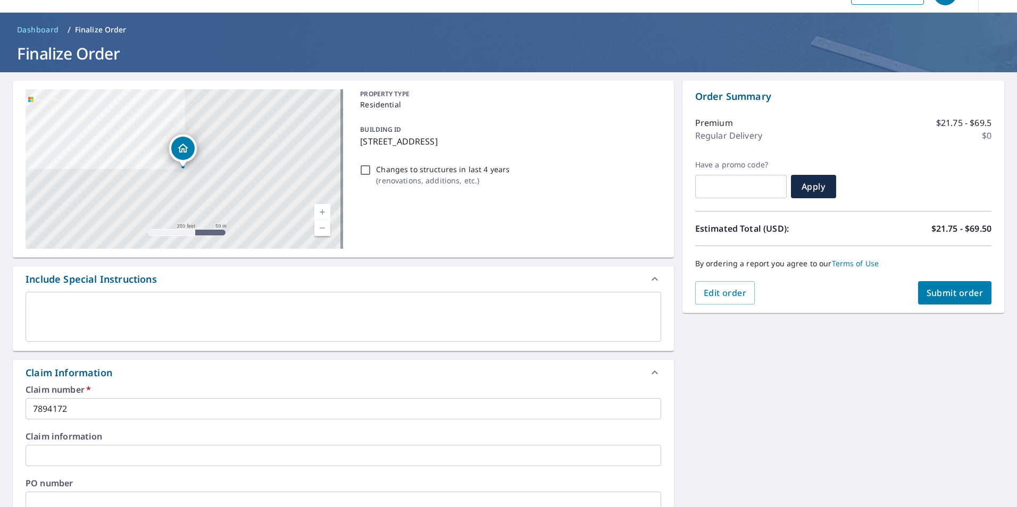
scroll to position [0, 0]
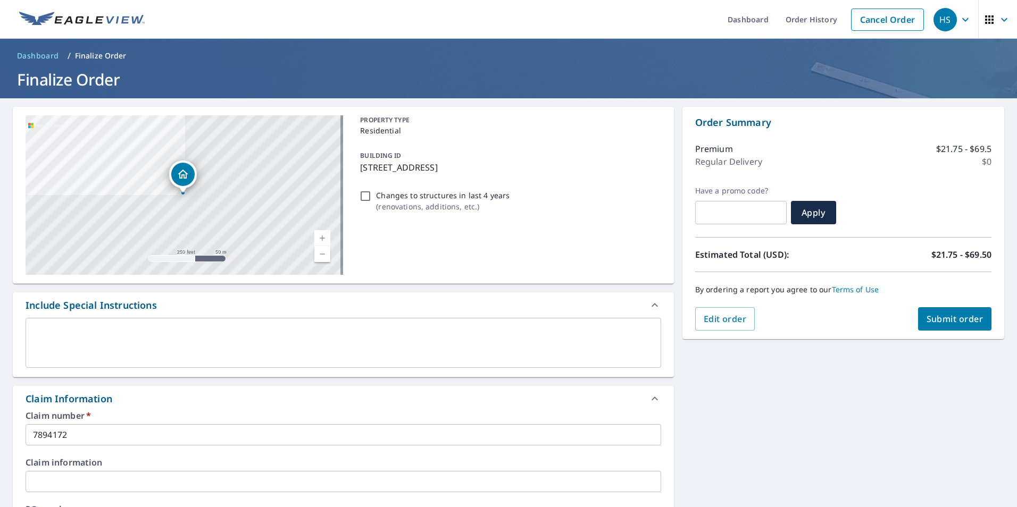
click at [940, 315] on span "Submit order" at bounding box center [954, 319] width 57 height 12
